Goal: Find specific page/section: Find specific page/section

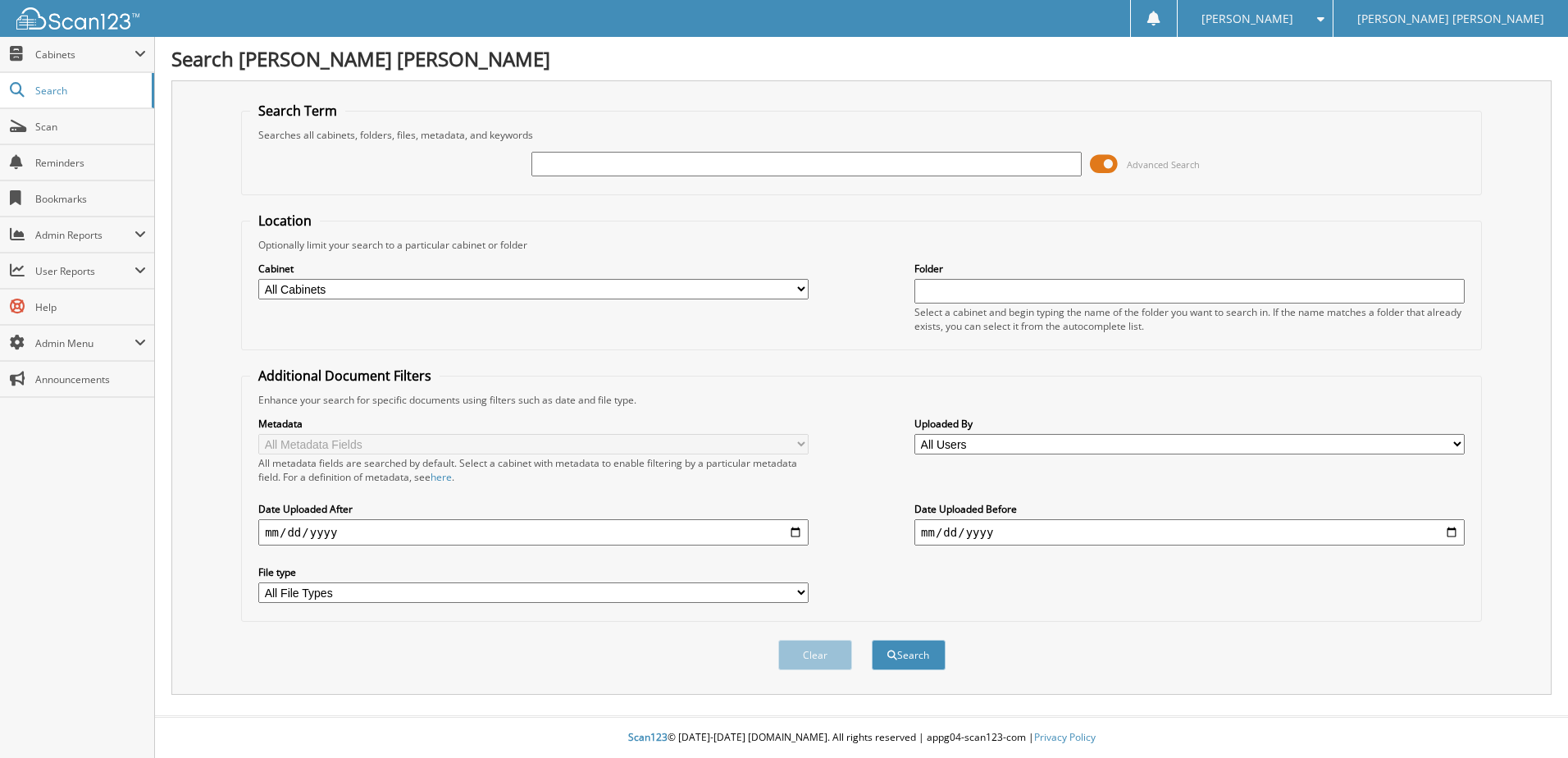
click at [731, 176] on div at bounding box center [806, 164] width 550 height 28
click at [736, 167] on input "text" at bounding box center [806, 164] width 550 height 25
type input "2816"
click at [871, 639] on button "Search" at bounding box center [908, 655] width 74 height 31
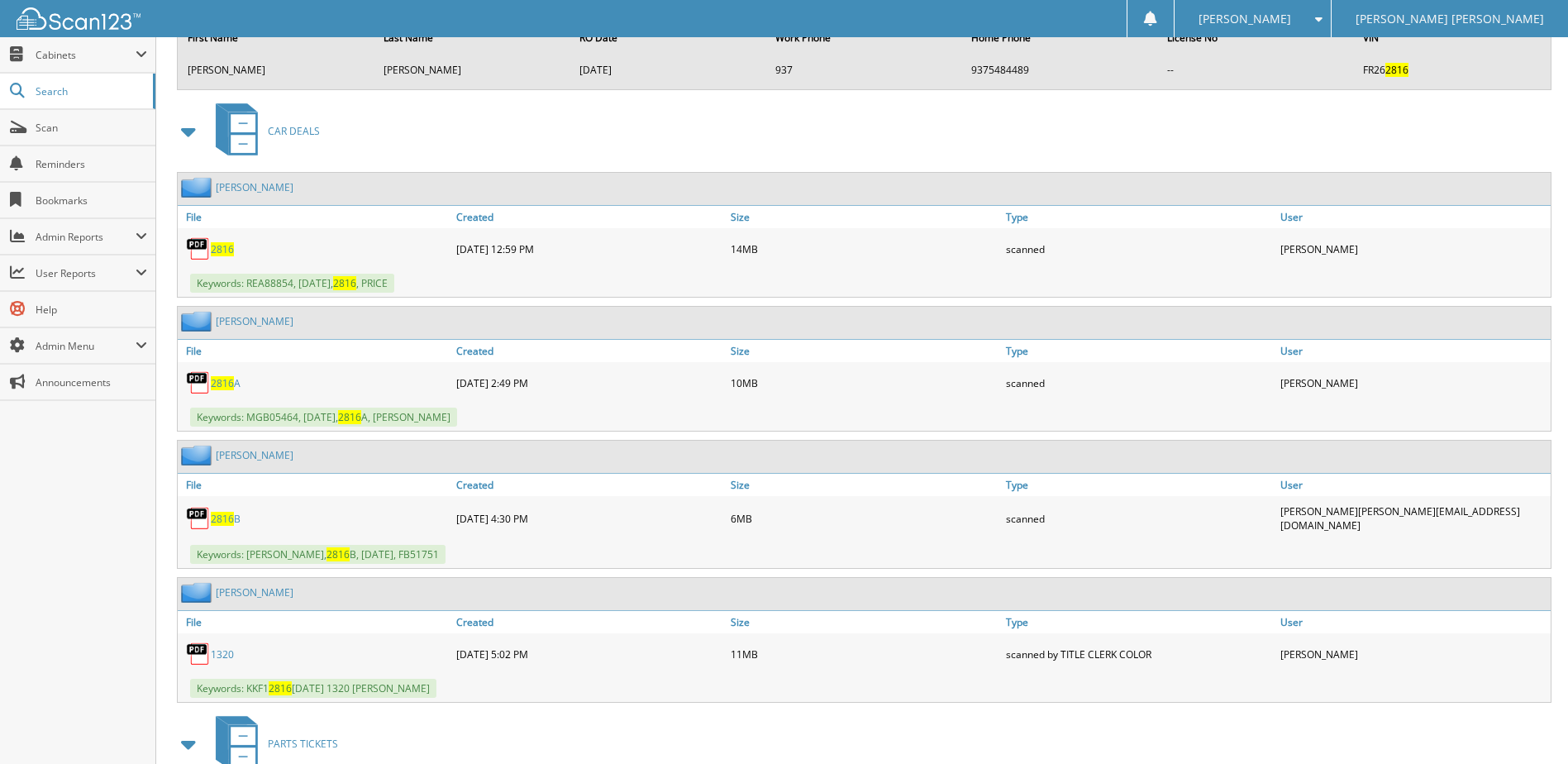
scroll to position [32306, 0]
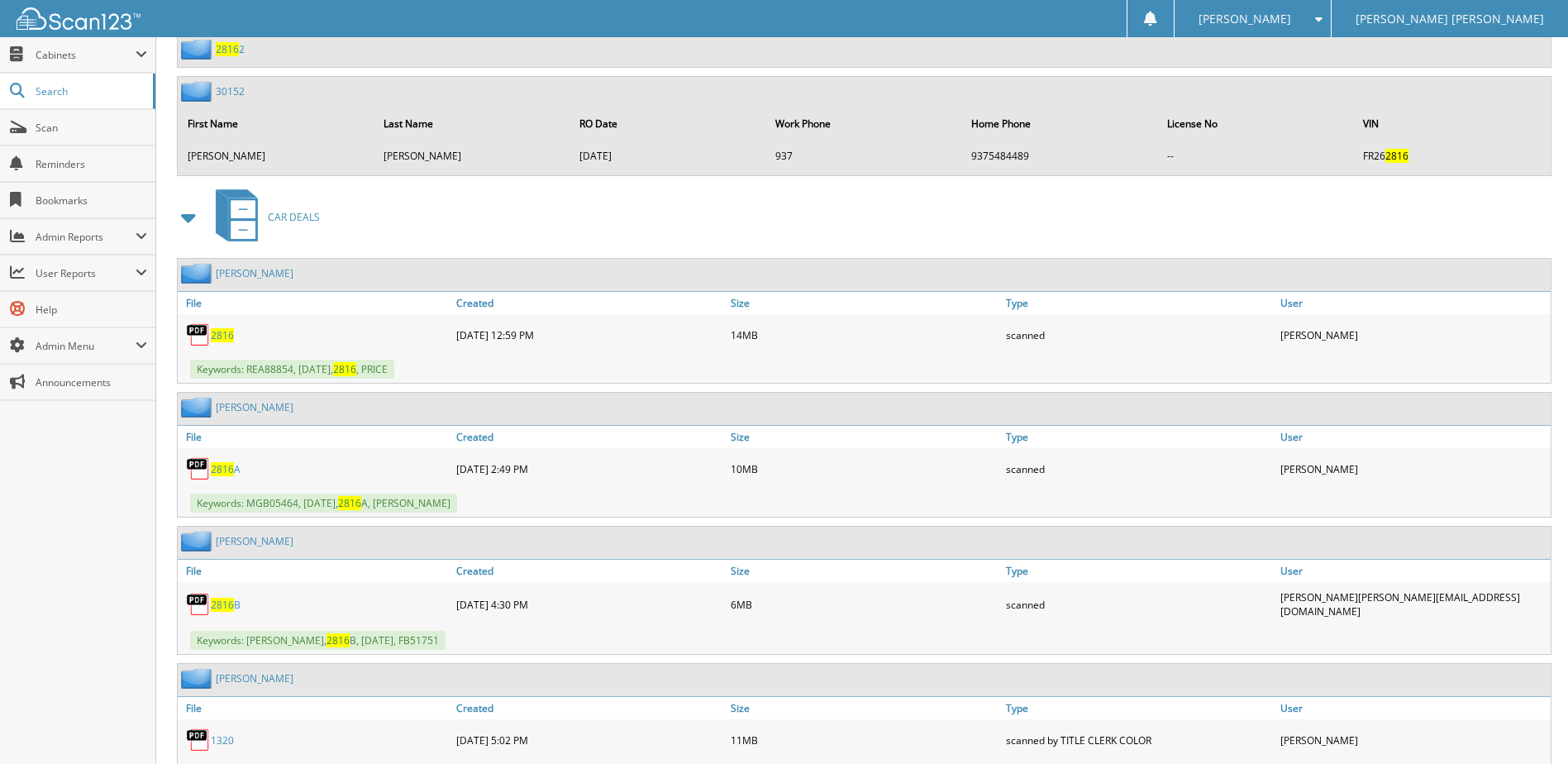
click at [219, 328] on span "2816" at bounding box center [222, 335] width 23 height 14
